Goal: Information Seeking & Learning: Find specific page/section

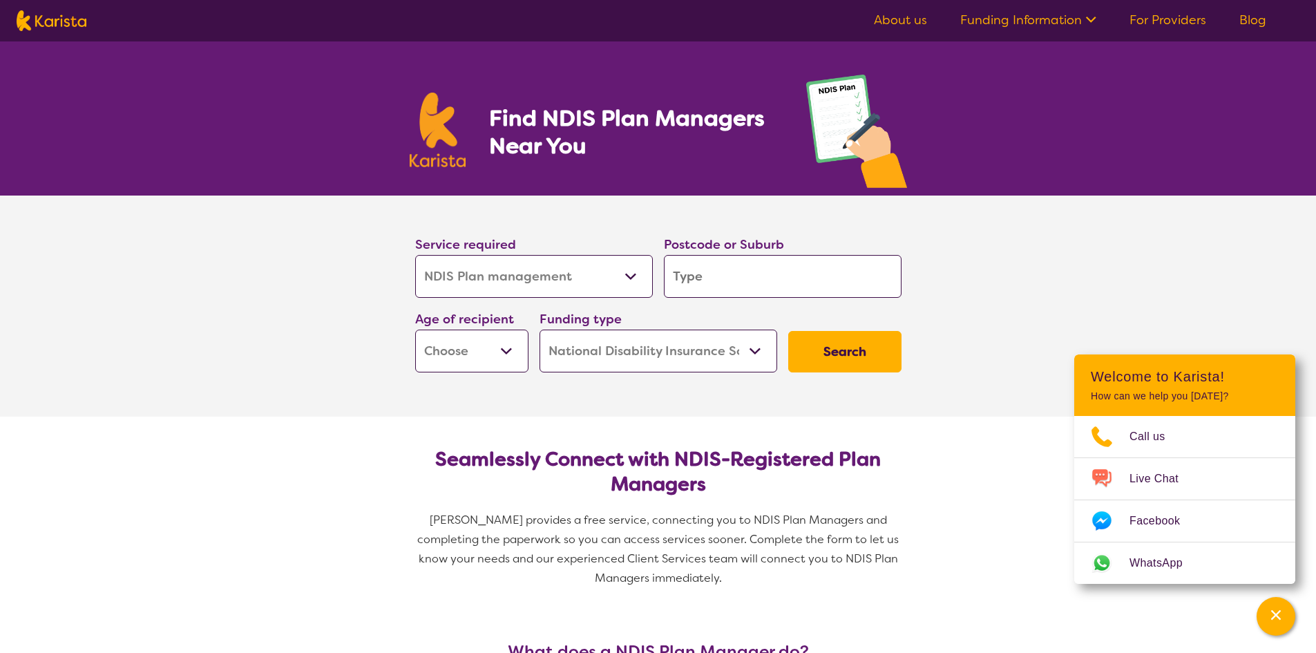
select select "NDIS Plan management"
select select "NDIS"
select select "NDIS Plan management"
select select "NDIS"
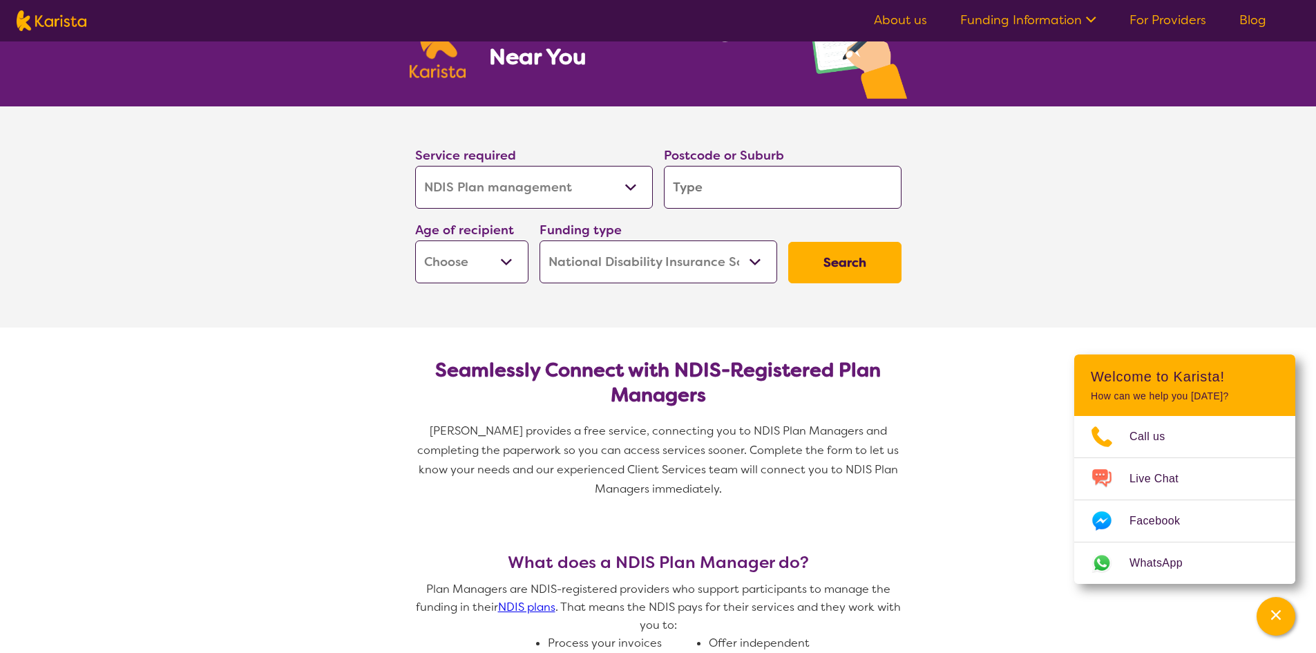
scroll to position [92, 0]
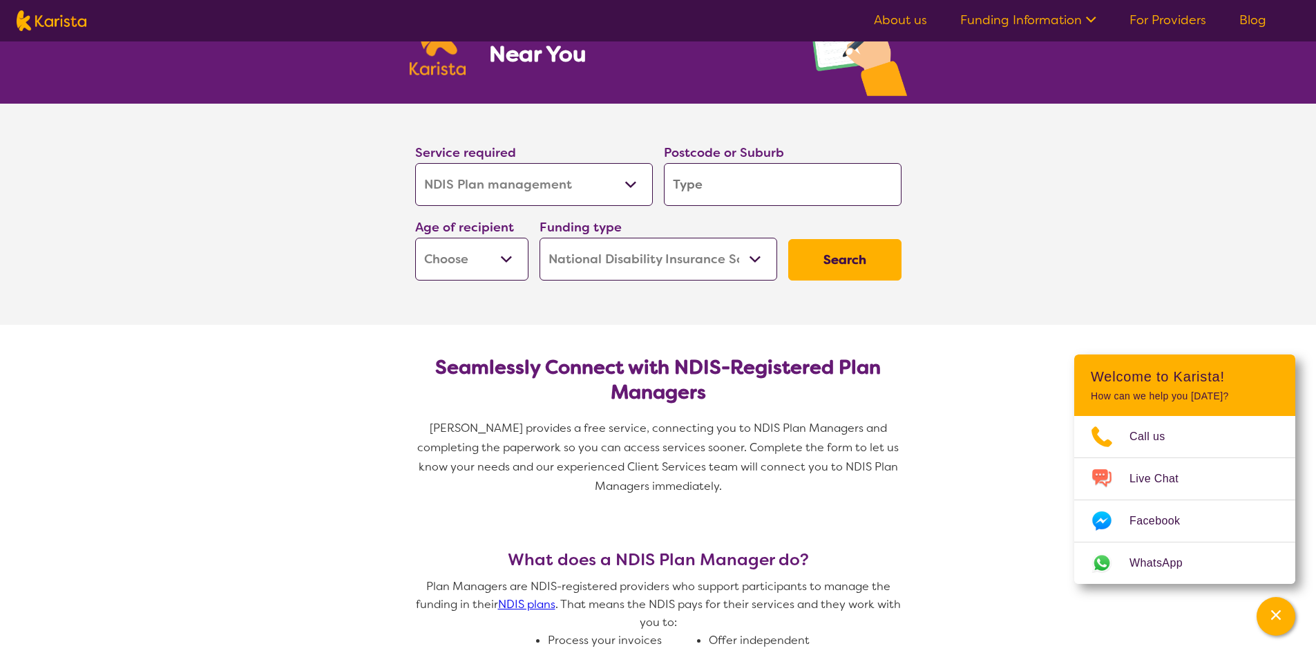
click at [535, 180] on select "Allied Health Assistant Assessment ([MEDICAL_DATA] or [MEDICAL_DATA]) Behaviour…" at bounding box center [534, 184] width 238 height 43
select select "Behaviour support"
click at [415, 163] on select "Allied Health Assistant Assessment ([MEDICAL_DATA] or [MEDICAL_DATA]) Behaviour…" at bounding box center [534, 184] width 238 height 43
select select "Behaviour support"
click at [717, 171] on input "search" at bounding box center [783, 184] width 238 height 43
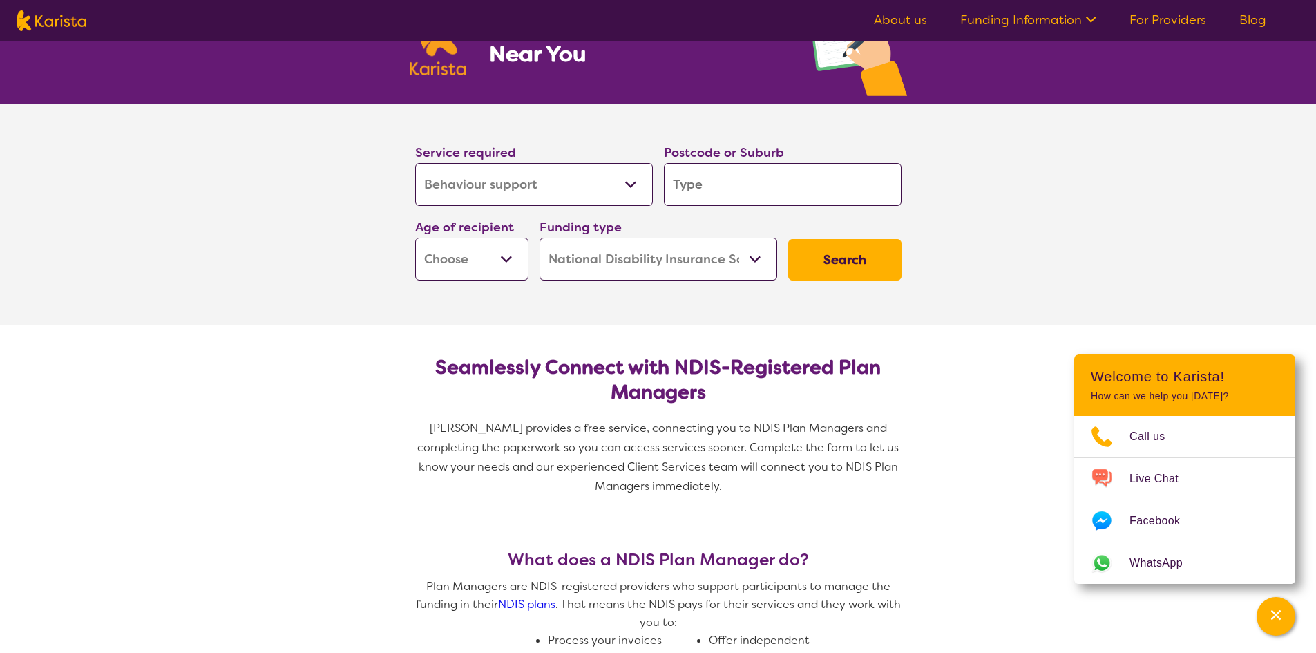
type input "2536"
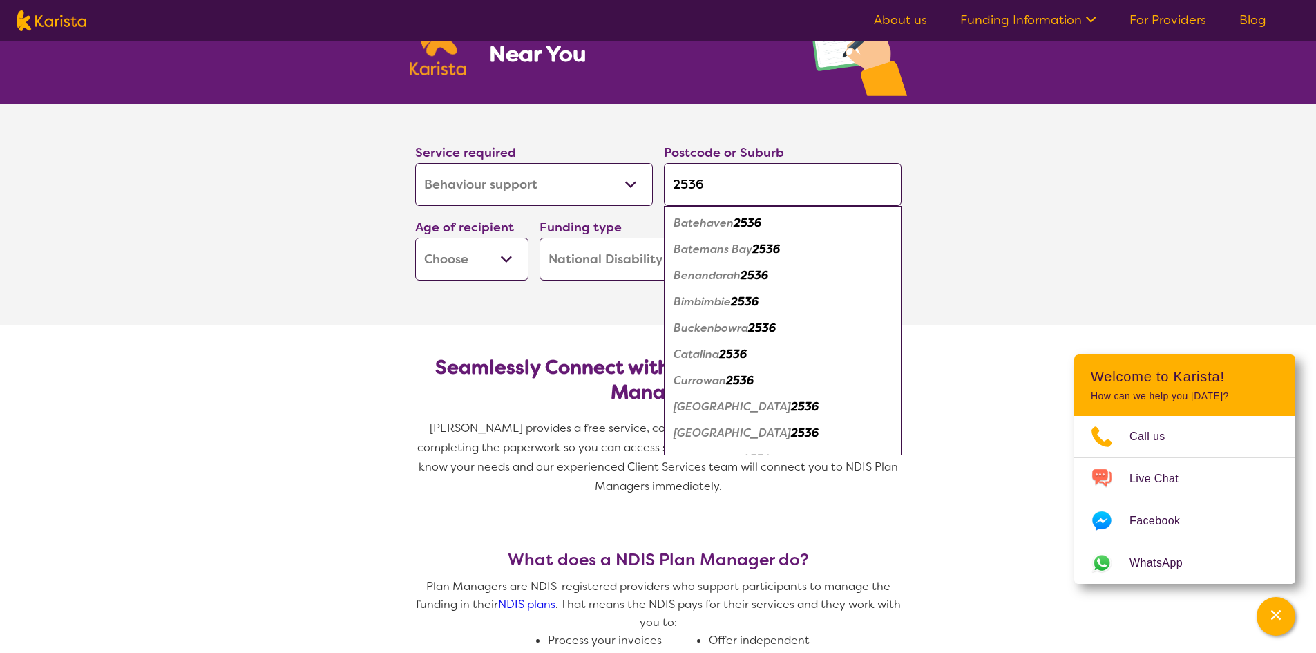
click at [765, 252] on em "2536" at bounding box center [766, 249] width 28 height 15
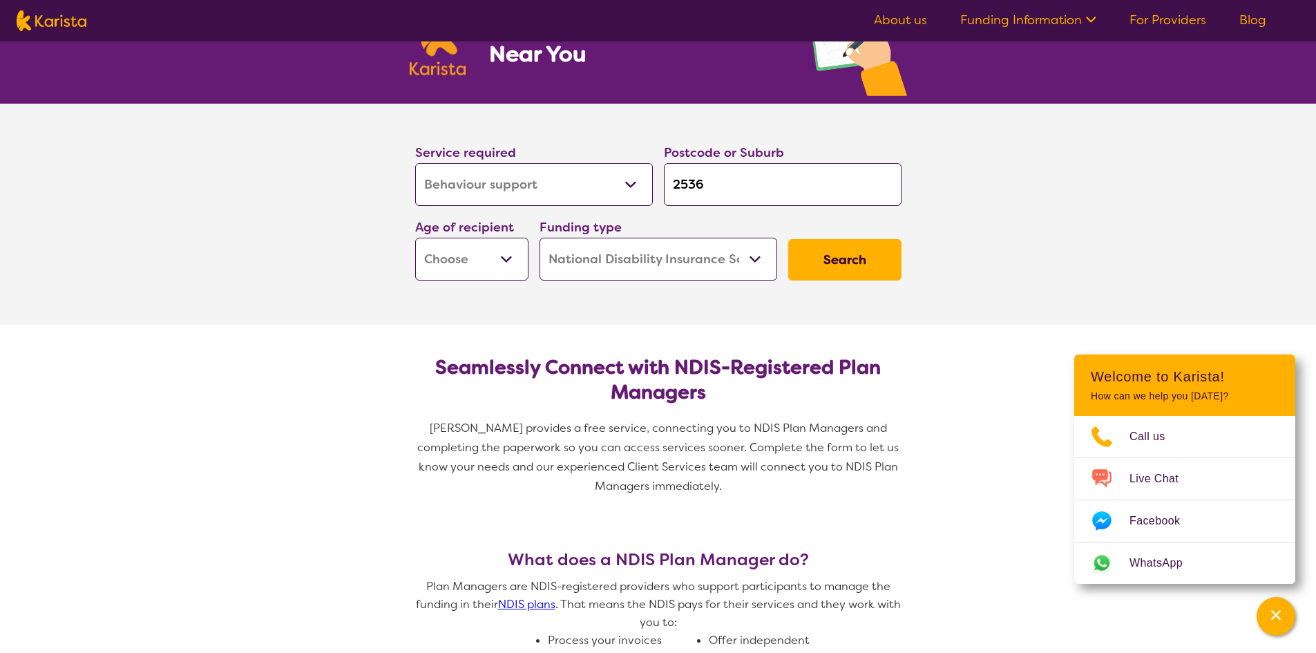
click at [488, 258] on select "Early Childhood - 0 to 9 Child - 10 to 11 Adolescent - 12 to 17 Adult - 18 to 6…" at bounding box center [471, 259] width 113 height 43
select select "EC"
click at [415, 238] on select "Early Childhood - 0 to 9 Child - 10 to 11 Adolescent - 12 to 17 Adult - 18 to 6…" at bounding box center [471, 259] width 113 height 43
select select "EC"
click at [721, 267] on select "Home Care Package (HCP) National Disability Insurance Scheme (NDIS) I don't know" at bounding box center [659, 259] width 238 height 43
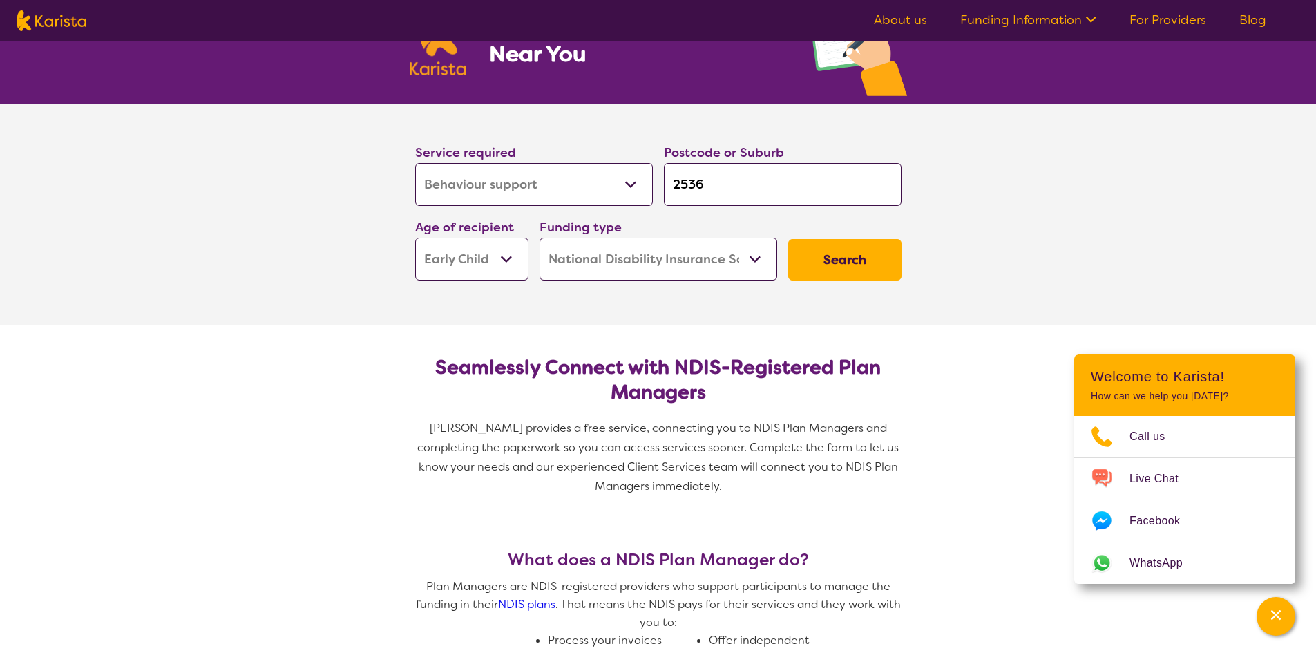
click at [864, 255] on button "Search" at bounding box center [844, 259] width 113 height 41
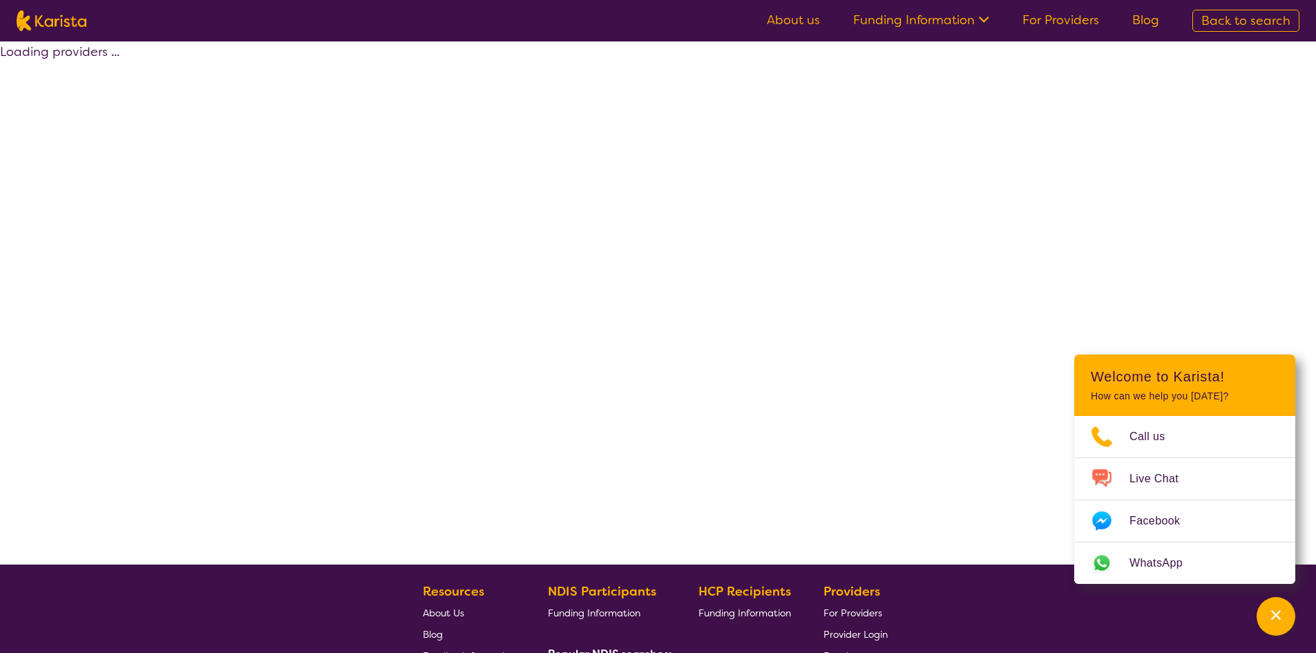
select select "by_score"
